Goal: Task Accomplishment & Management: Use online tool/utility

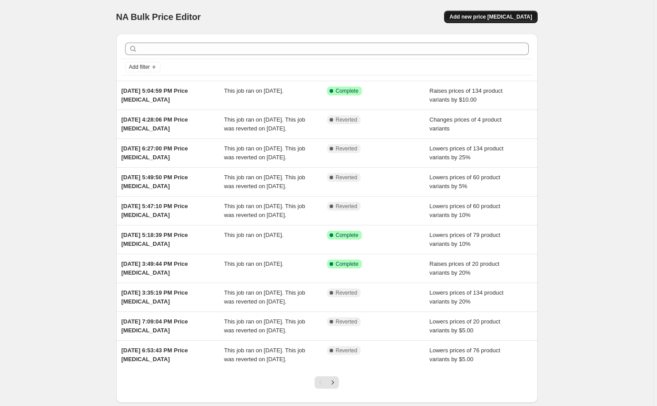
click at [503, 18] on span "Add new price change job" at bounding box center [490, 16] width 82 height 7
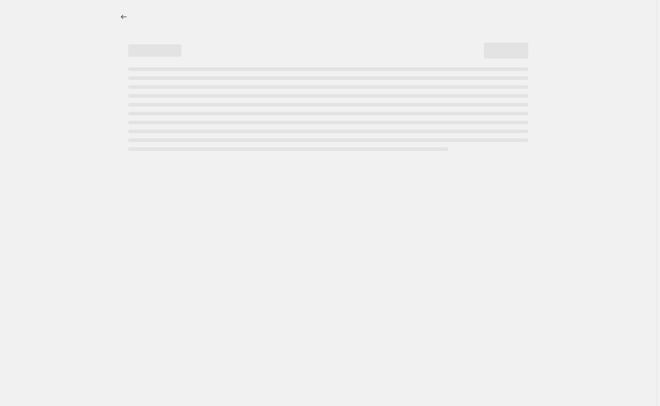
select select "percentage"
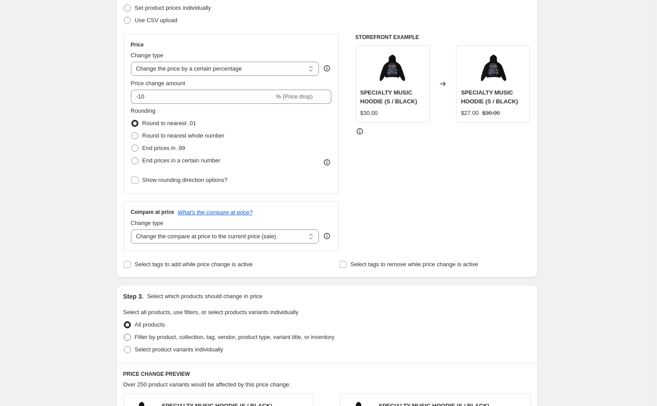
scroll to position [132, 0]
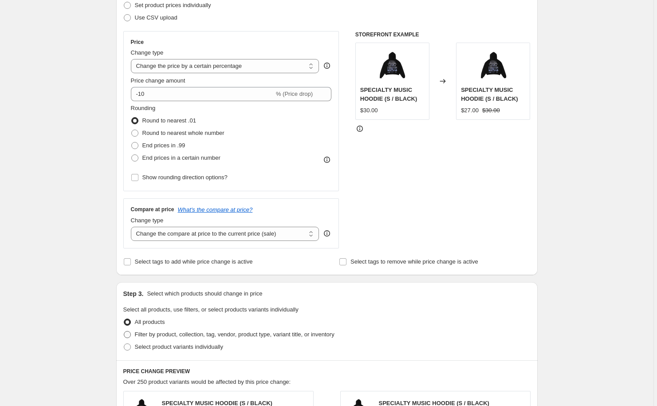
click at [240, 332] on span "Filter by product, collection, tag, vendor, product type, variant title, or inv…" at bounding box center [235, 334] width 200 height 7
click at [124, 331] on input "Filter by product, collection, tag, vendor, product type, variant title, or inv…" at bounding box center [124, 331] width 0 height 0
radio input "true"
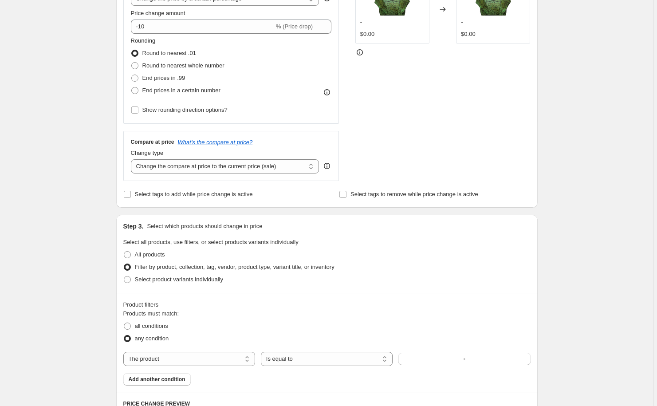
scroll to position [202, 0]
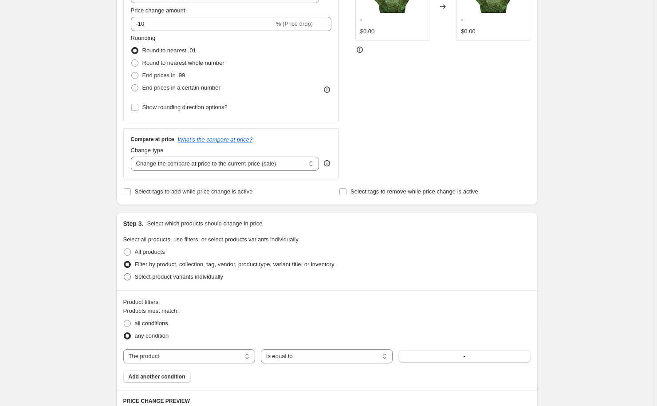
click at [209, 275] on span "Select product variants individually" at bounding box center [179, 276] width 88 height 7
click at [124, 274] on input "Select product variants individually" at bounding box center [124, 273] width 0 height 0
radio input "true"
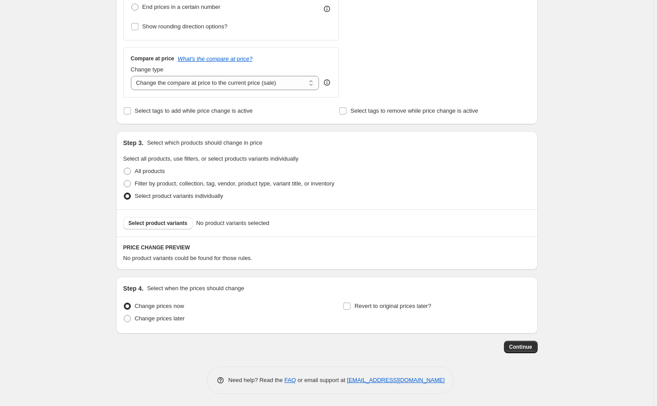
scroll to position [284, 0]
click at [176, 220] on span "Select product variants" at bounding box center [158, 222] width 59 height 7
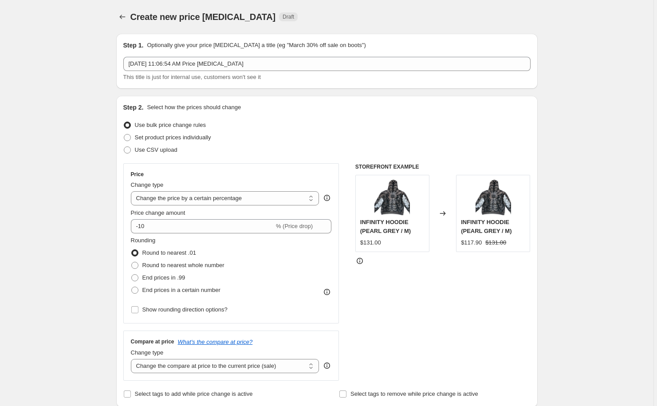
scroll to position [0, 0]
select select "to"
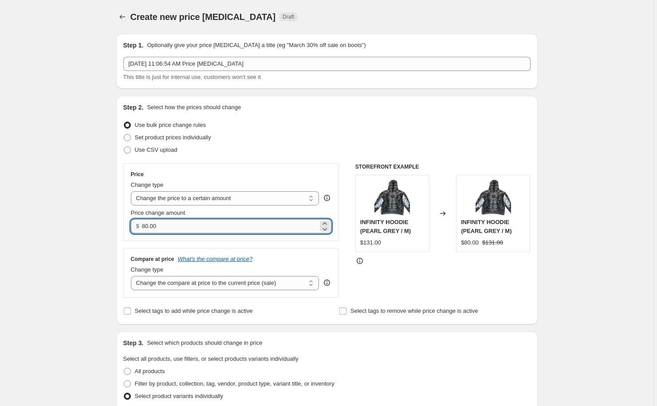
click at [182, 228] on input "80.00" at bounding box center [230, 226] width 176 height 14
type input "8"
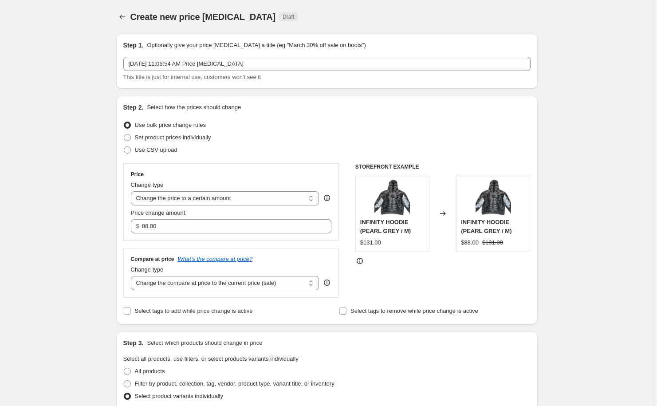
click at [425, 93] on div "Step 1. Optionally give your price change job a title (eg "March 30% off sale o…" at bounding box center [323, 402] width 428 height 750
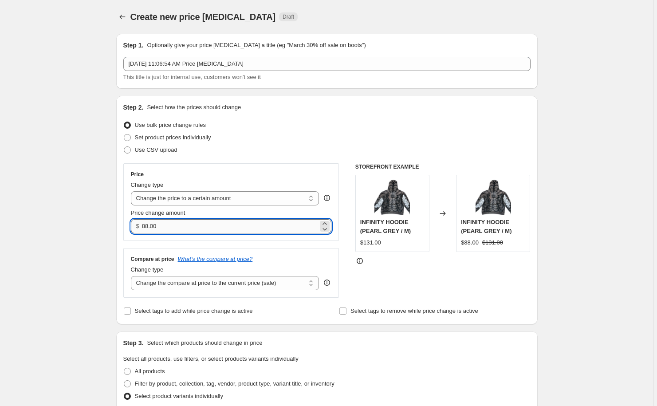
click at [208, 231] on input "88.00" at bounding box center [230, 226] width 176 height 14
type input "8"
type input "90.00"
click at [352, 100] on div "Step 2. Select how the prices should change Use bulk price change rules Set pro…" at bounding box center [326, 210] width 421 height 228
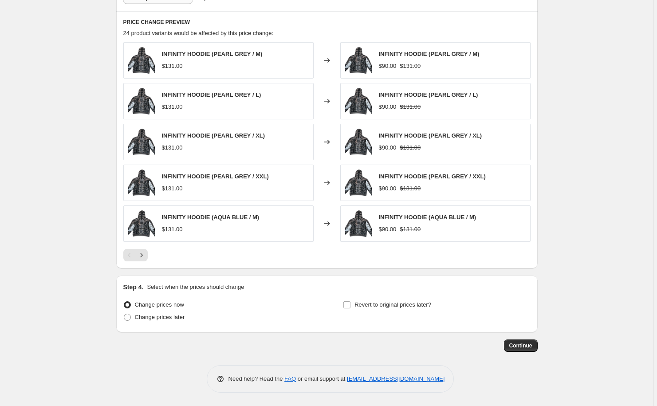
scroll to position [425, 0]
click at [532, 347] on span "Continue" at bounding box center [520, 345] width 23 height 7
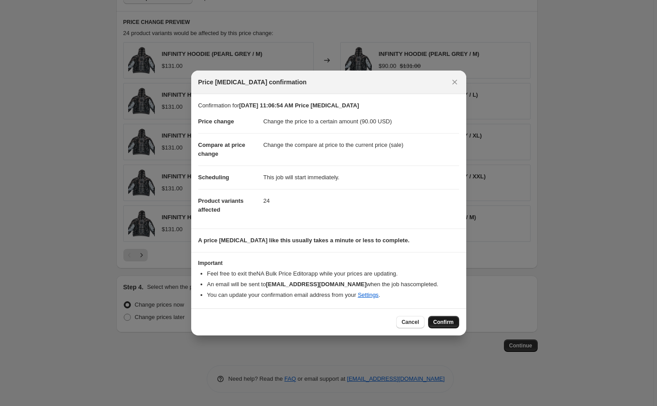
click at [439, 322] on span "Confirm" at bounding box center [443, 321] width 20 height 7
